Goal: Task Accomplishment & Management: Manage account settings

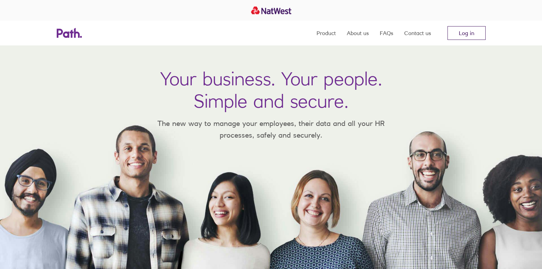
click at [480, 33] on link "Log in" at bounding box center [466, 33] width 38 height 14
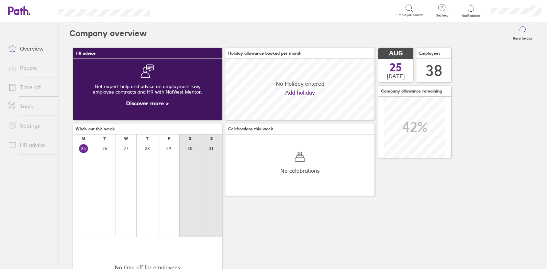
scroll to position [61, 149]
click at [27, 68] on link "People" at bounding box center [30, 68] width 55 height 14
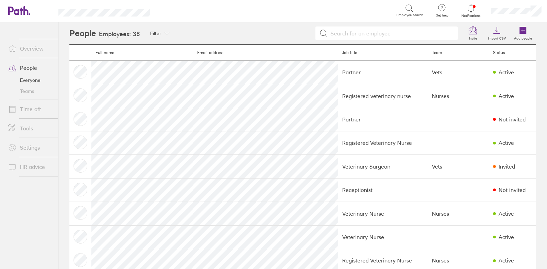
click at [40, 111] on link "Time off" at bounding box center [30, 109] width 55 height 14
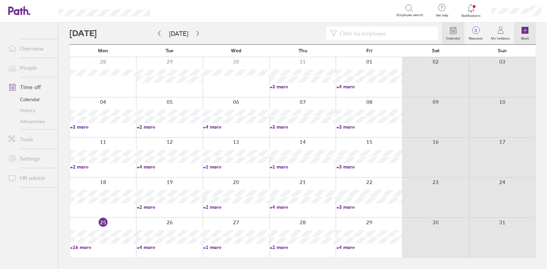
click at [527, 31] on icon at bounding box center [525, 30] width 7 height 7
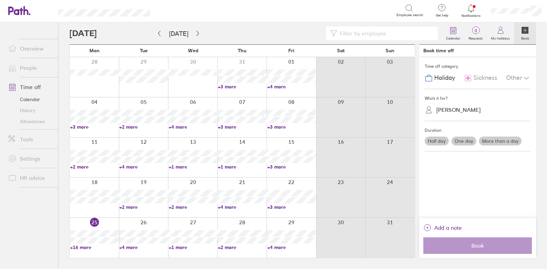
click at [445, 110] on div "Helen Sumner" at bounding box center [458, 110] width 44 height 7
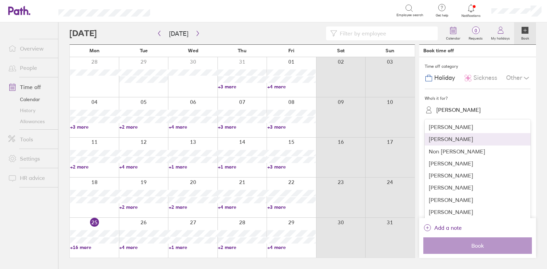
scroll to position [248, 0]
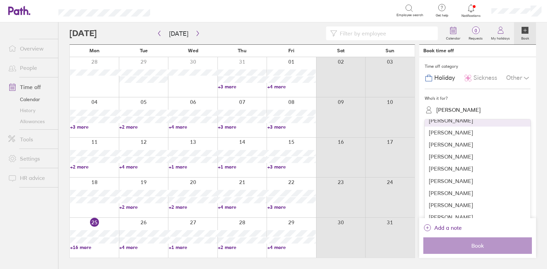
click at [468, 122] on div "Katherine Gregson" at bounding box center [478, 120] width 106 height 12
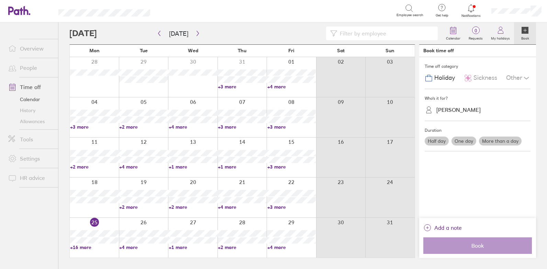
click at [499, 140] on label "More than a day" at bounding box center [500, 140] width 43 height 9
click at [0, 0] on input "More than a day" at bounding box center [0, 0] width 0 height 0
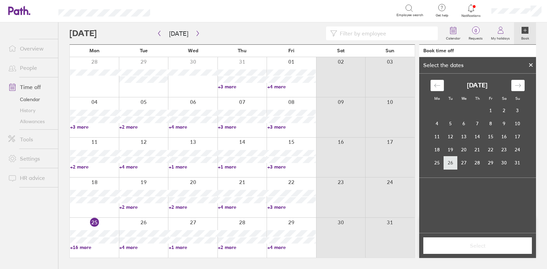
click at [452, 165] on td "26" at bounding box center [450, 162] width 13 height 13
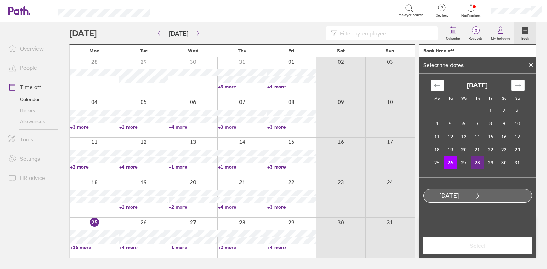
click at [478, 165] on td "28" at bounding box center [477, 162] width 13 height 13
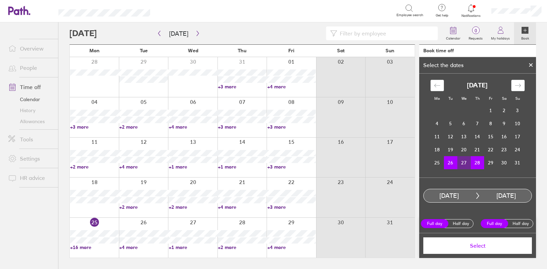
click at [476, 246] on span "Select" at bounding box center [477, 245] width 99 height 6
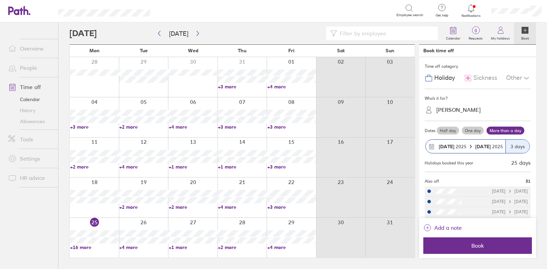
click at [481, 82] on div "Sickness" at bounding box center [480, 77] width 33 height 13
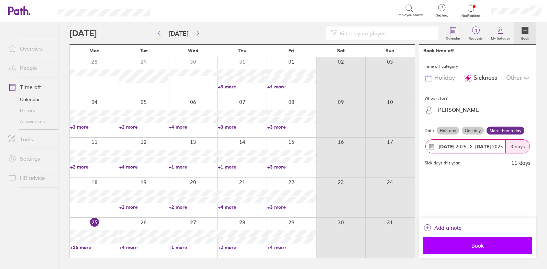
click at [475, 250] on button "Book" at bounding box center [477, 245] width 109 height 16
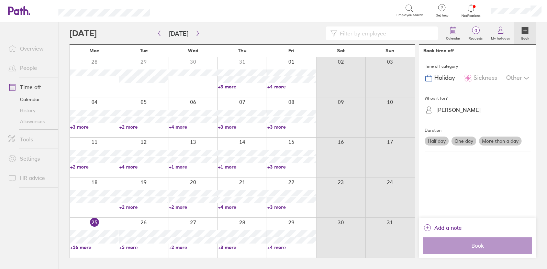
click at [26, 64] on link "People" at bounding box center [30, 68] width 55 height 14
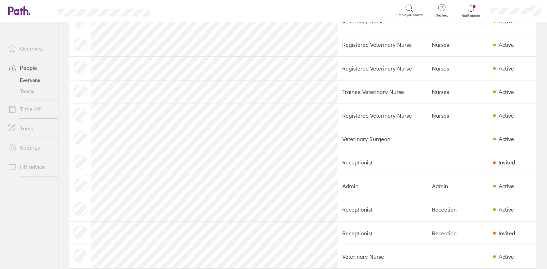
scroll to position [431, 0]
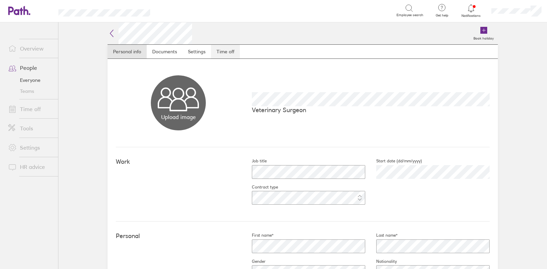
click at [226, 53] on link "Time off" at bounding box center [225, 52] width 29 height 14
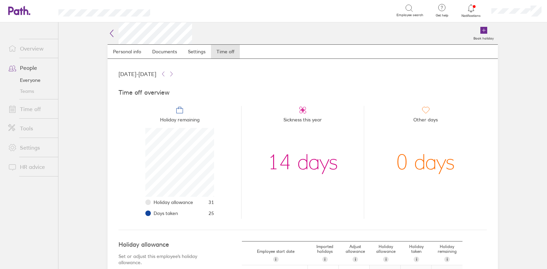
click at [23, 106] on link "Time off" at bounding box center [30, 109] width 55 height 14
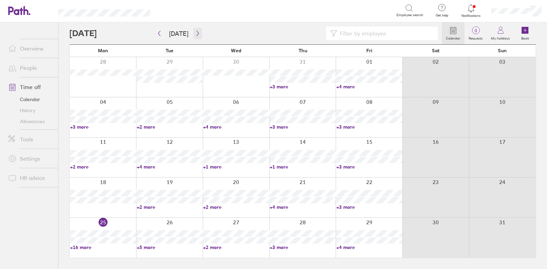
click at [195, 34] on icon "button" at bounding box center [197, 33] width 5 height 5
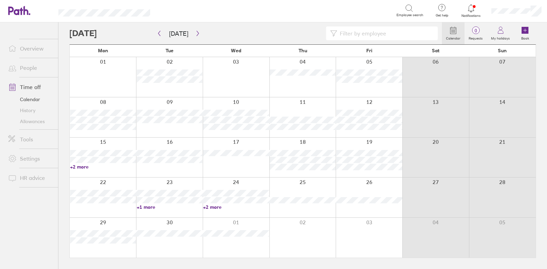
click at [543, 258] on div "Calendar 0 Requests My holidays Book Today September 2025 Mon Tue Wed Thu Fri S…" at bounding box center [302, 145] width 489 height 246
click at [76, 165] on link "+2 more" at bounding box center [103, 167] width 66 height 6
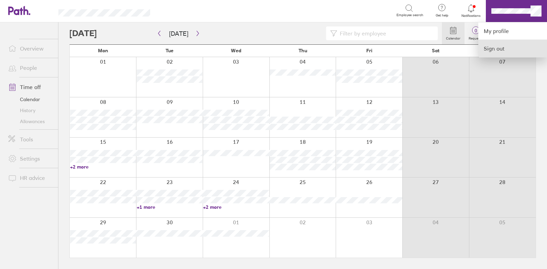
click at [496, 52] on link "Sign out" at bounding box center [512, 48] width 69 height 17
